Goal: Information Seeking & Learning: Learn about a topic

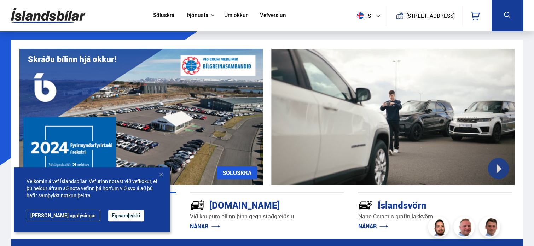
click at [108, 213] on button "Ég samþykki" at bounding box center [126, 215] width 36 height 11
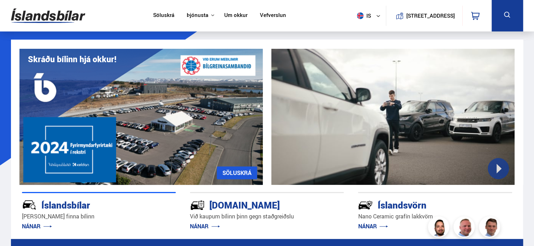
click at [509, 210] on div "Íslandsvörn [PERSON_NAME] grafín lakkvörn NÁNAR" at bounding box center [435, 204] width 154 height 12
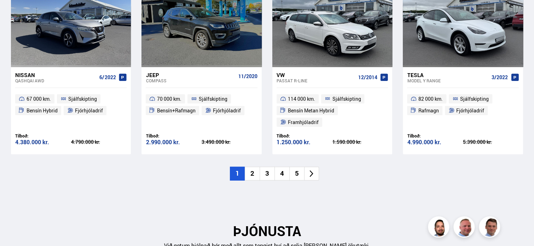
scroll to position [835, 0]
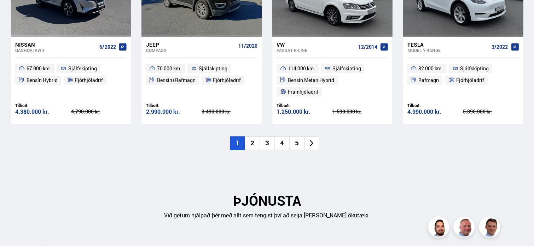
click at [252, 137] on li "2" at bounding box center [252, 144] width 15 height 14
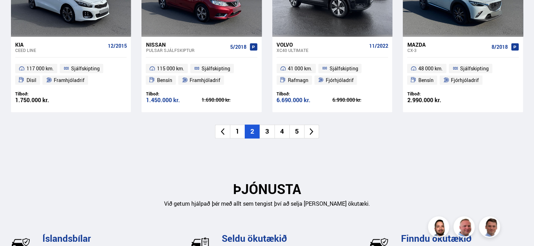
drag, startPoint x: 477, startPoint y: 171, endPoint x: 485, endPoint y: 131, distance: 40.5
click at [266, 133] on li "3" at bounding box center [267, 132] width 15 height 14
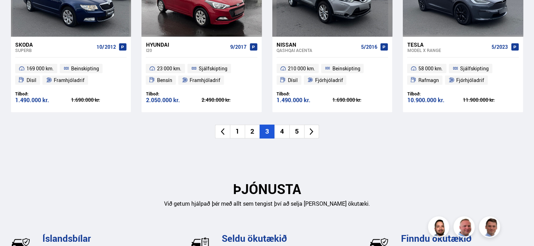
drag, startPoint x: 480, startPoint y: 140, endPoint x: 505, endPoint y: 150, distance: 27.2
click at [504, 149] on div "Ný tilboð Sjá meira [GEOGRAPHIC_DATA] [GEOGRAPHIC_DATA] Superb 10/2012 169 000 …" at bounding box center [267, 38] width 524 height 243
click at [300, 130] on li "5" at bounding box center [296, 132] width 15 height 14
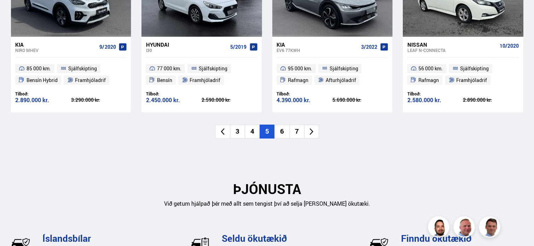
click at [253, 128] on li "4" at bounding box center [252, 132] width 15 height 14
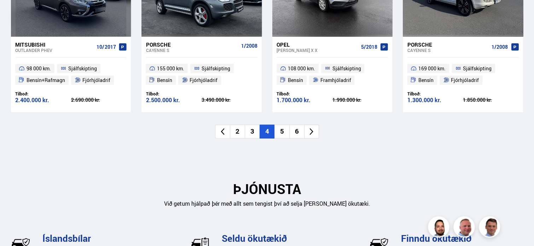
click at [250, 131] on li "3" at bounding box center [252, 132] width 15 height 14
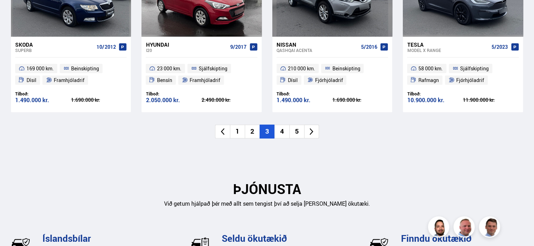
click at [236, 129] on li "1" at bounding box center [237, 132] width 15 height 14
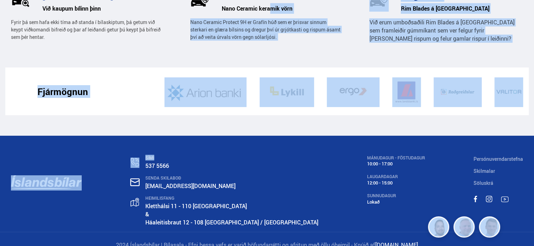
scroll to position [1133, 0]
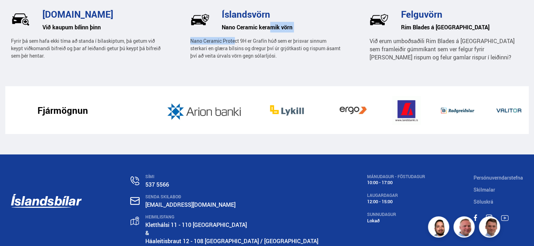
drag, startPoint x: 270, startPoint y: 43, endPoint x: 235, endPoint y: -34, distance: 84.2
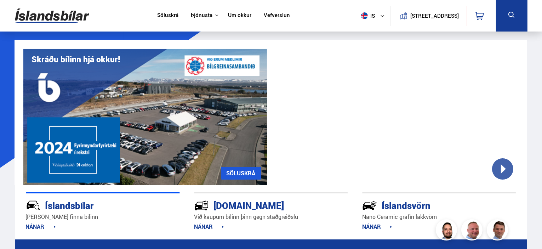
click at [63, 205] on div "Íslandsbílar" at bounding box center [90, 204] width 129 height 12
click at [168, 15] on link "Söluskrá" at bounding box center [167, 15] width 21 height 7
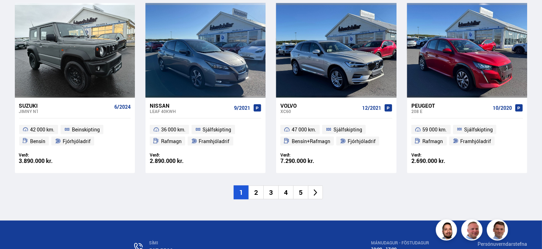
scroll to position [1137, 0]
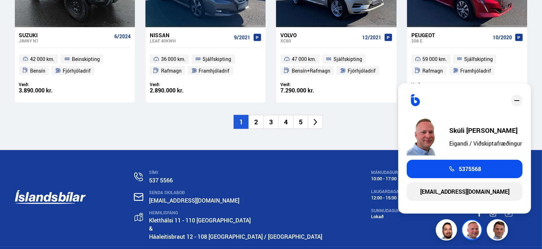
click at [256, 121] on li "2" at bounding box center [255, 122] width 15 height 14
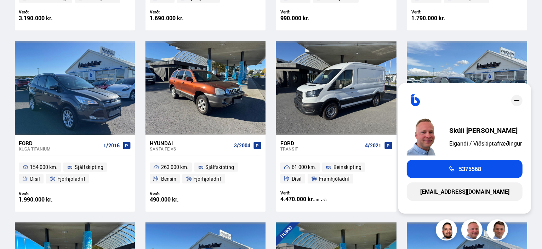
scroll to position [349, 0]
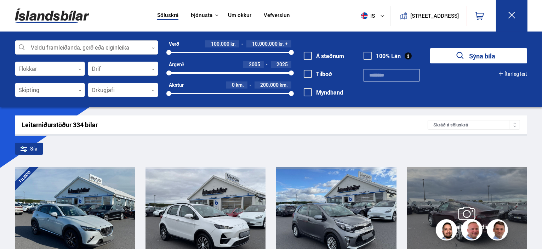
click at [516, 212] on div at bounding box center [515, 214] width 24 height 94
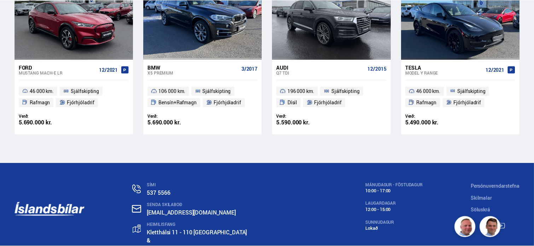
scroll to position [7822, 0]
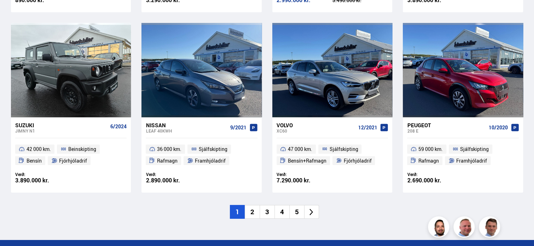
scroll to position [1061, 0]
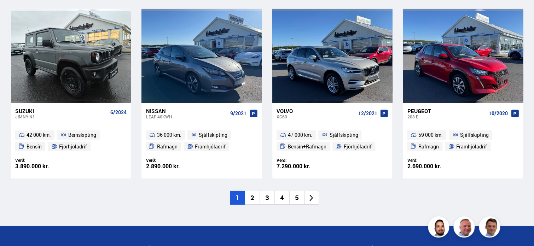
click at [253, 196] on li "2" at bounding box center [252, 198] width 15 height 14
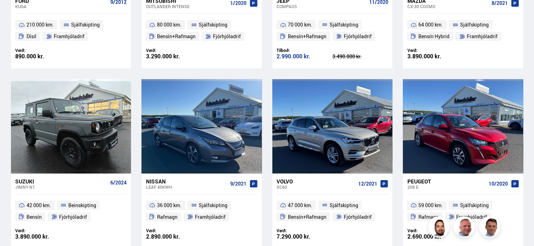
scroll to position [396, 0]
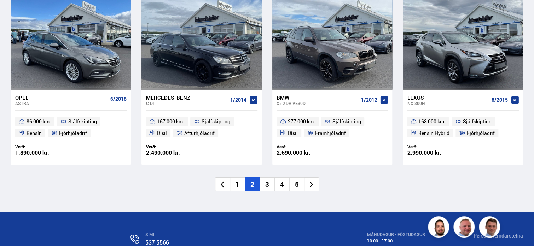
scroll to position [1075, 0]
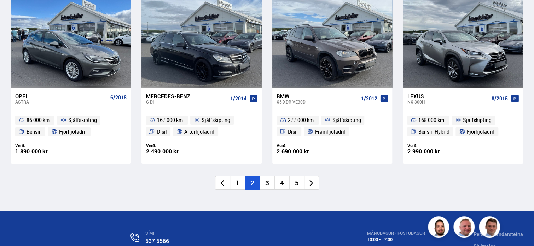
click at [267, 181] on li "3" at bounding box center [267, 183] width 15 height 14
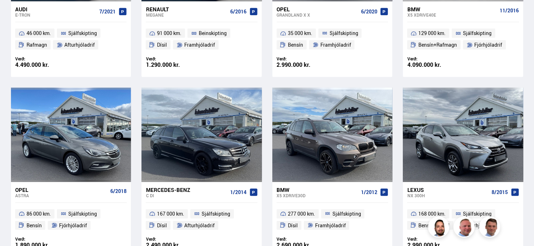
scroll to position [446, 0]
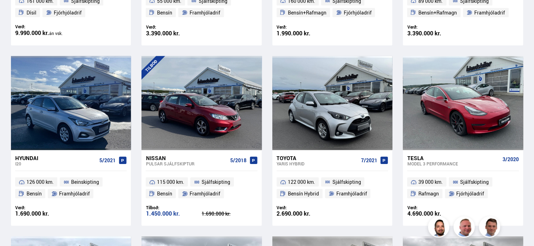
scroll to position [679, 0]
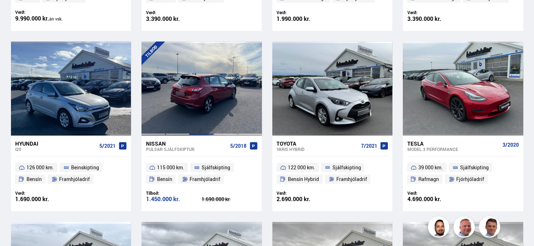
click at [209, 85] on div at bounding box center [202, 89] width 24 height 94
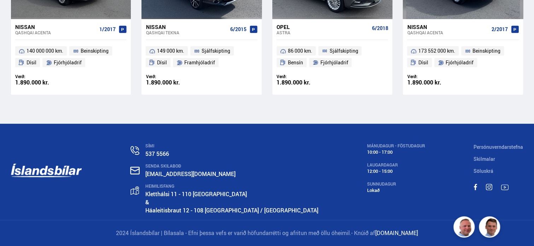
scroll to position [8051, 0]
click at [477, 185] on link at bounding box center [476, 187] width 4 height 7
